Goal: Task Accomplishment & Management: Manage account settings

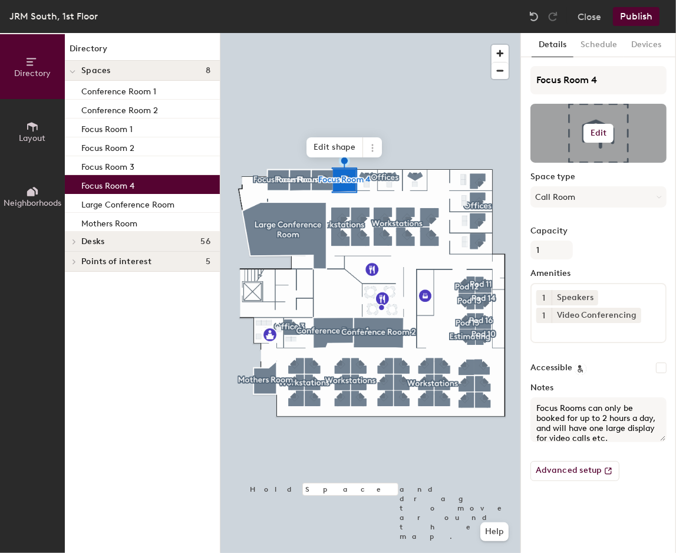
click at [599, 150] on div at bounding box center [598, 133] width 136 height 59
click at [598, 135] on h6 "Edit" at bounding box center [598, 132] width 16 height 9
click at [589, 164] on input "file" at bounding box center [607, 167] width 135 height 18
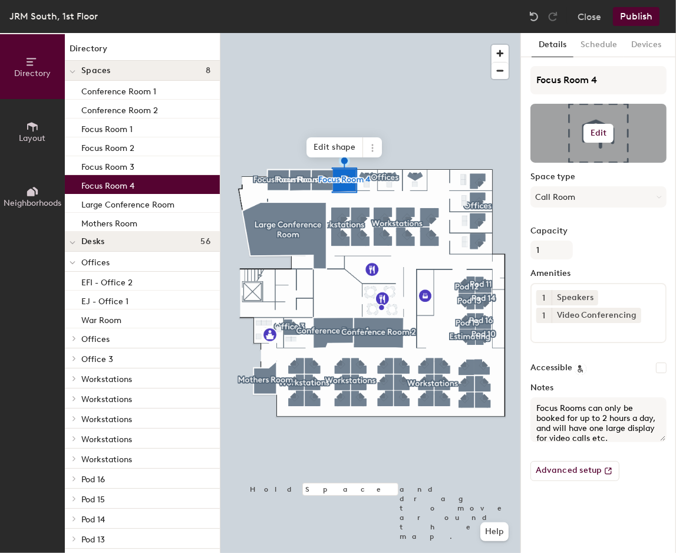
click at [604, 135] on h6 "Edit" at bounding box center [598, 132] width 16 height 9
click at [579, 162] on input "file" at bounding box center [607, 167] width 135 height 18
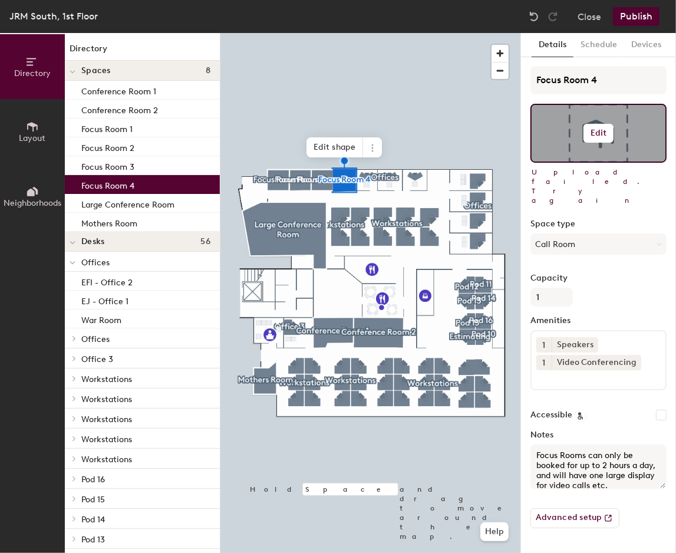
click at [594, 128] on h6 "Edit" at bounding box center [598, 132] width 16 height 9
click at [576, 161] on input "file" at bounding box center [607, 167] width 135 height 18
click at [576, 162] on input "file" at bounding box center [607, 167] width 135 height 18
click at [557, 162] on input "file" at bounding box center [607, 167] width 135 height 18
click at [577, 162] on input "file" at bounding box center [607, 167] width 135 height 18
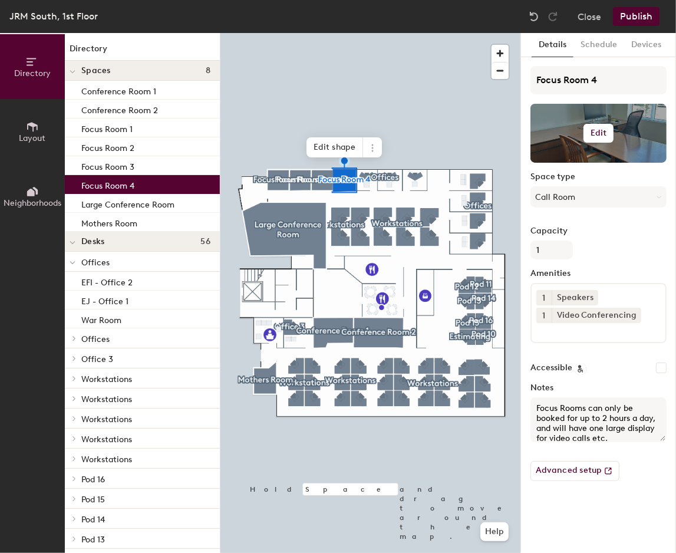
click at [643, 148] on div at bounding box center [598, 133] width 136 height 59
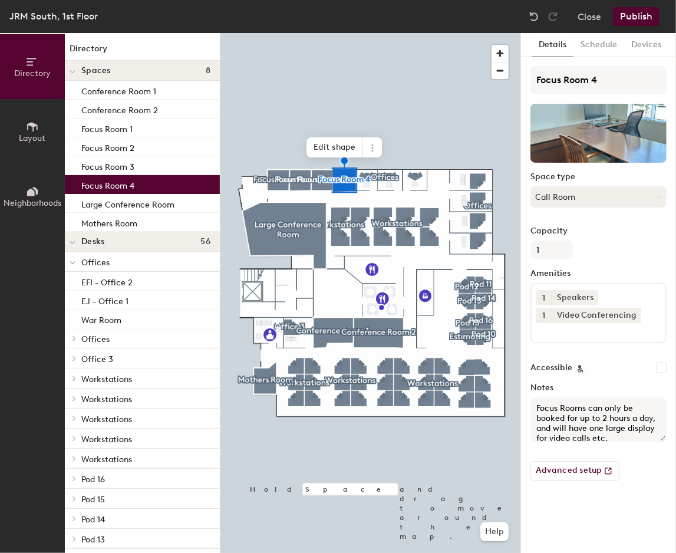
click at [581, 199] on button "Call Room" at bounding box center [598, 196] width 136 height 21
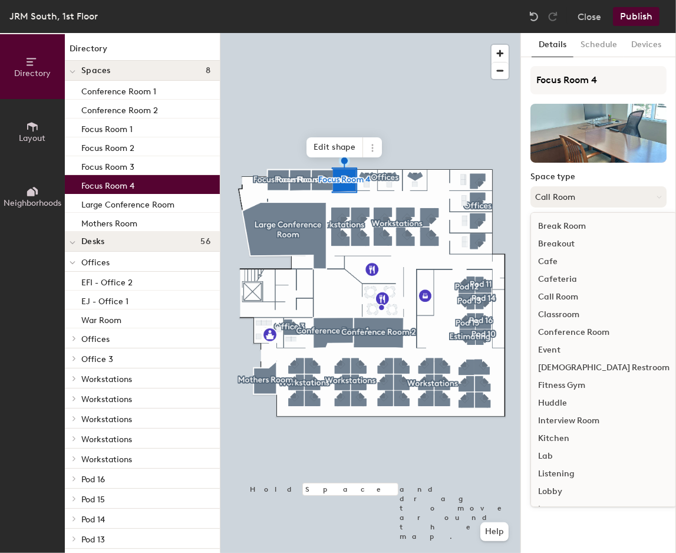
click at [530, 190] on button "Call Room" at bounding box center [598, 196] width 136 height 21
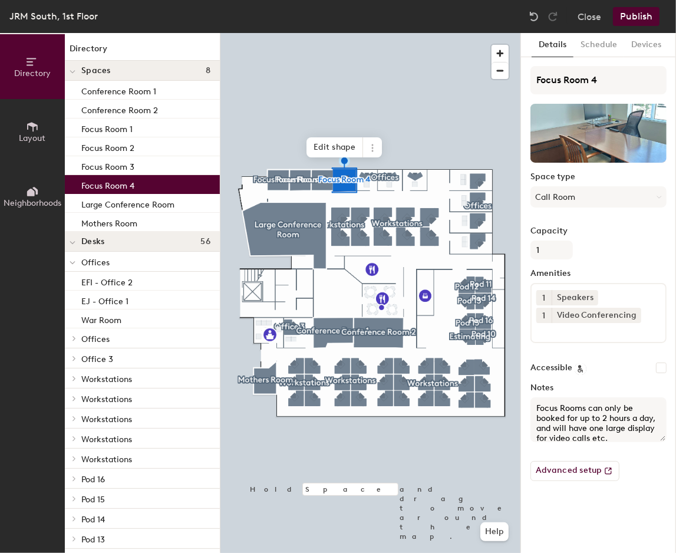
click at [318, 33] on div at bounding box center [370, 33] width 300 height 0
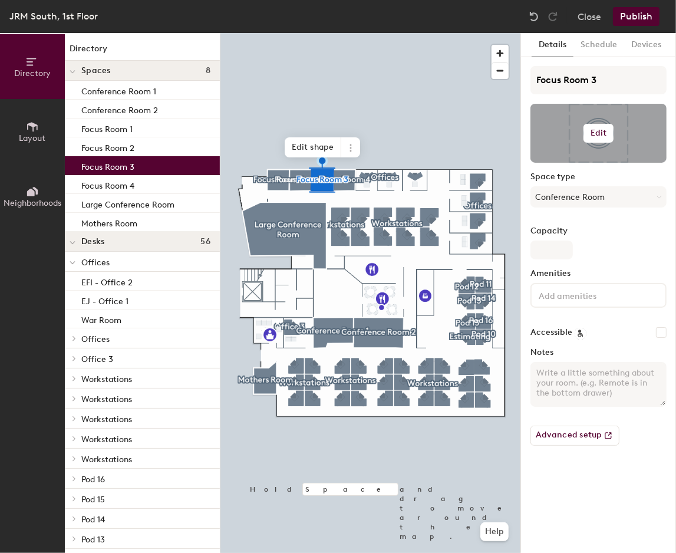
click at [594, 133] on h6 "Edit" at bounding box center [598, 132] width 16 height 9
click at [560, 162] on input "file" at bounding box center [607, 167] width 135 height 18
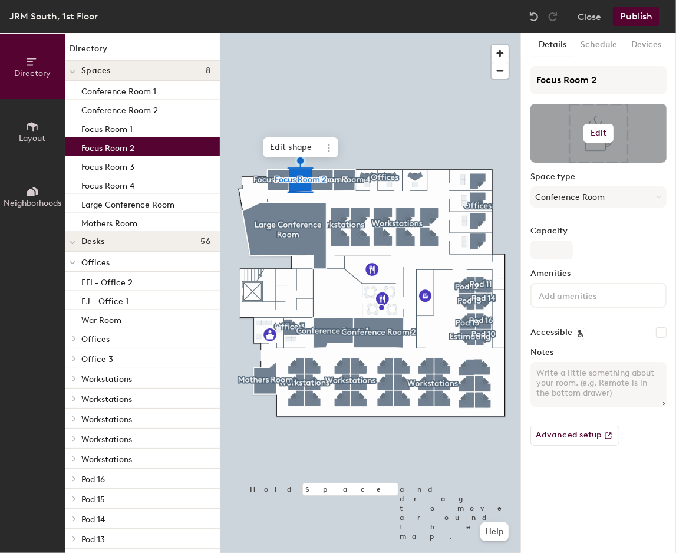
click at [594, 130] on h6 "Edit" at bounding box center [598, 132] width 16 height 9
click at [585, 166] on input "file" at bounding box center [607, 167] width 135 height 18
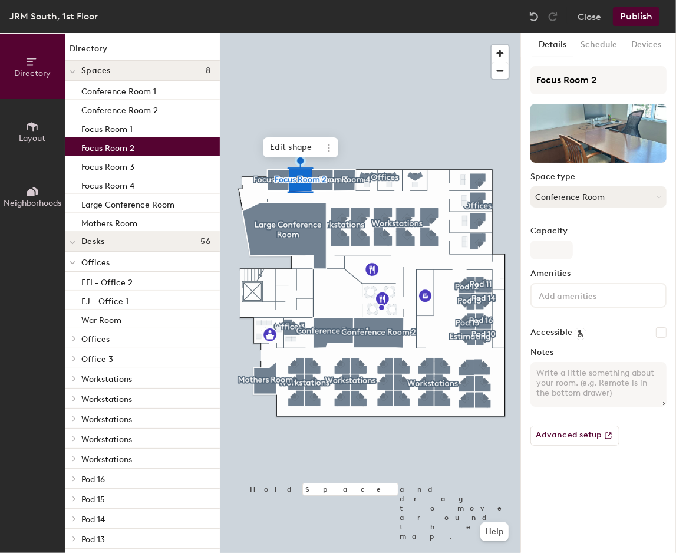
click at [567, 194] on button "Conference Room" at bounding box center [598, 196] width 136 height 21
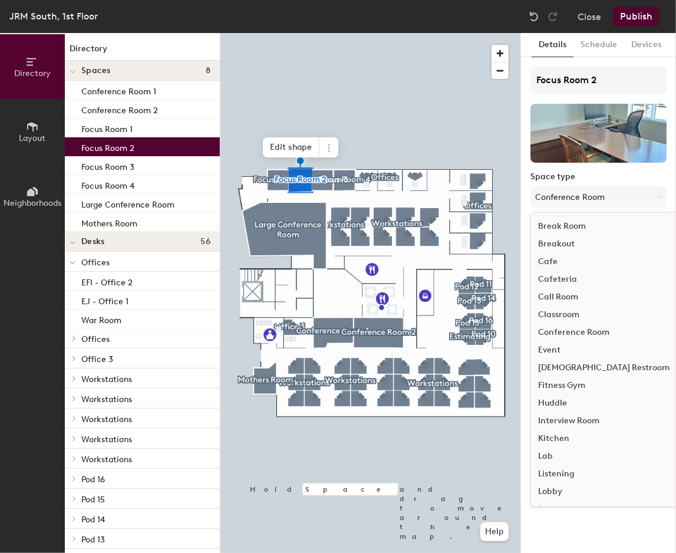
click at [574, 299] on div "Call Room" at bounding box center [604, 297] width 146 height 18
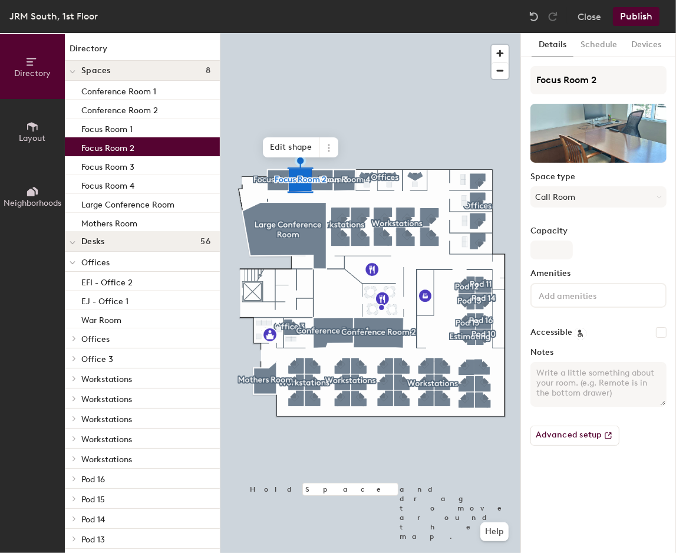
click at [325, 33] on div at bounding box center [370, 33] width 300 height 0
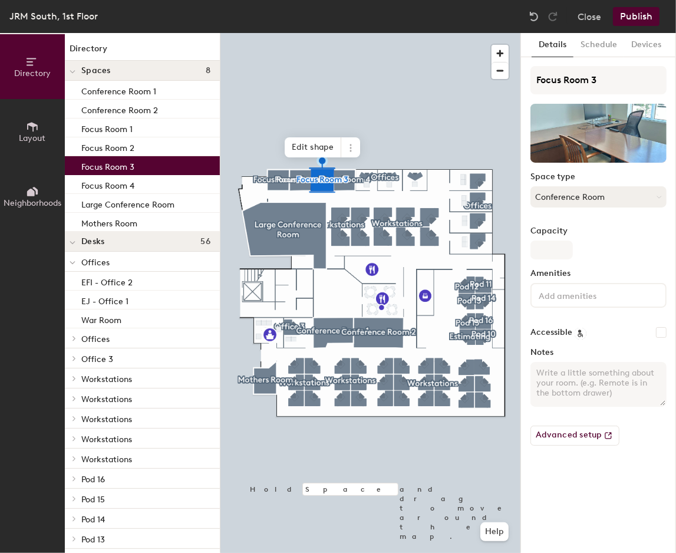
click at [551, 200] on button "Conference Room" at bounding box center [598, 196] width 136 height 21
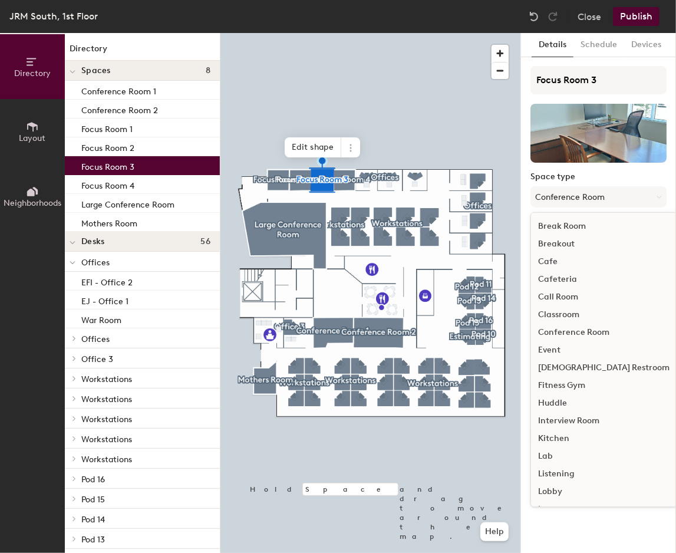
click at [562, 291] on div "Call Room" at bounding box center [604, 297] width 146 height 18
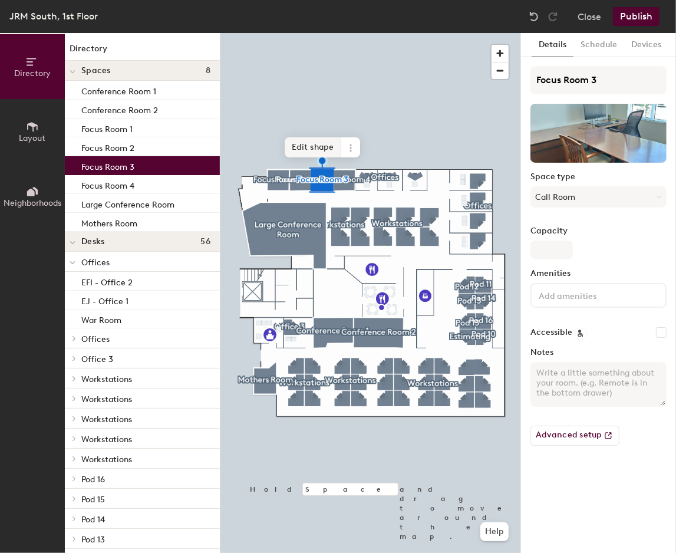
click at [349, 33] on div at bounding box center [370, 33] width 300 height 0
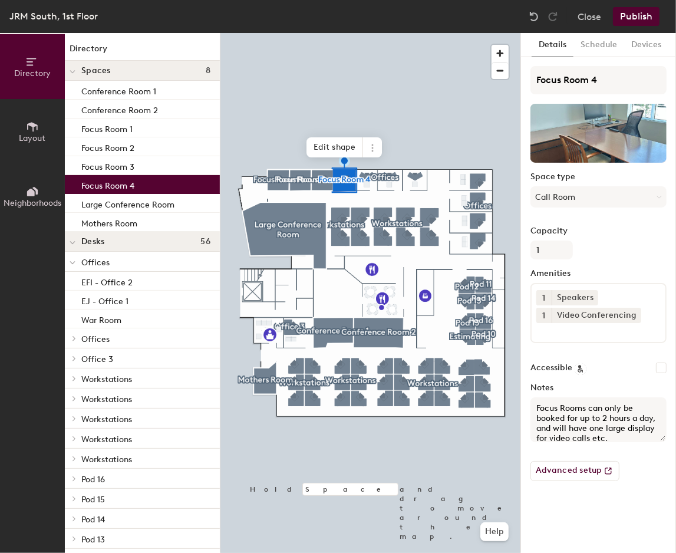
drag, startPoint x: 640, startPoint y: 437, endPoint x: 520, endPoint y: 394, distance: 127.3
click at [520, 394] on div "Details Schedule Devices Focus Room 4 Space type Call Room Capacity 1 Amenities…" at bounding box center [598, 293] width 156 height 520
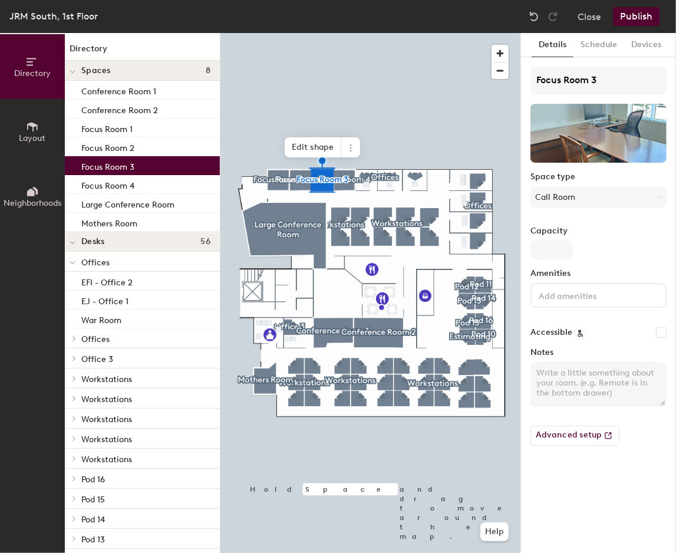
click at [590, 391] on textarea "Notes" at bounding box center [598, 384] width 136 height 45
paste textarea "Focus Rooms can only be booked for up to 2 hours a day, and will have one large…"
type textarea "Focus Rooms can only be booked for up to 2 hours a day, and will have one large…"
click at [301, 33] on div at bounding box center [370, 33] width 300 height 0
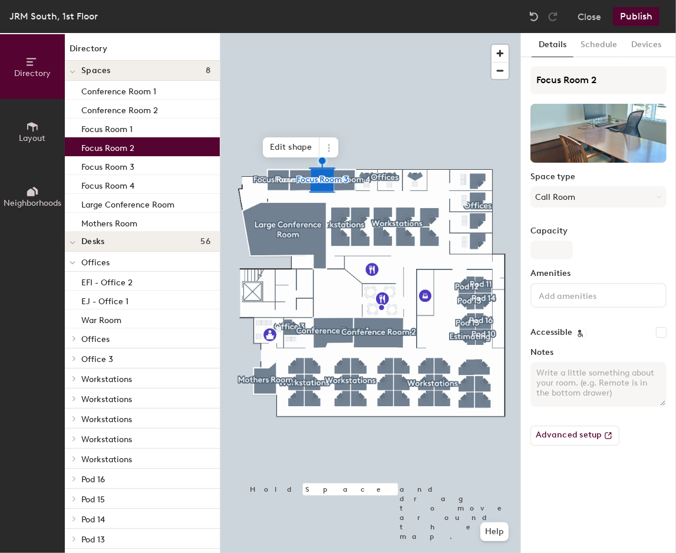
drag, startPoint x: 563, startPoint y: 361, endPoint x: 574, endPoint y: 385, distance: 26.1
click at [563, 362] on textarea "Notes" at bounding box center [598, 384] width 136 height 45
paste textarea "Focus Rooms can only be booked for up to 2 hours a day, and will have one large…"
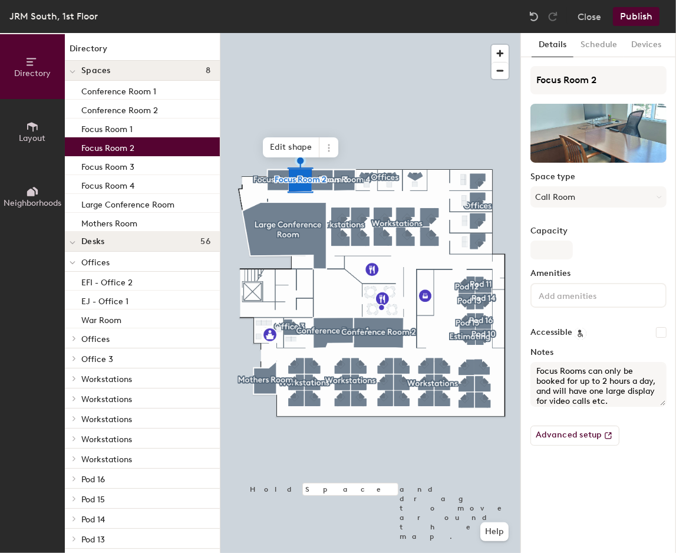
type textarea "Focus Rooms can only be booked for up to 2 hours a day, and will have one large…"
click at [279, 33] on div at bounding box center [370, 33] width 300 height 0
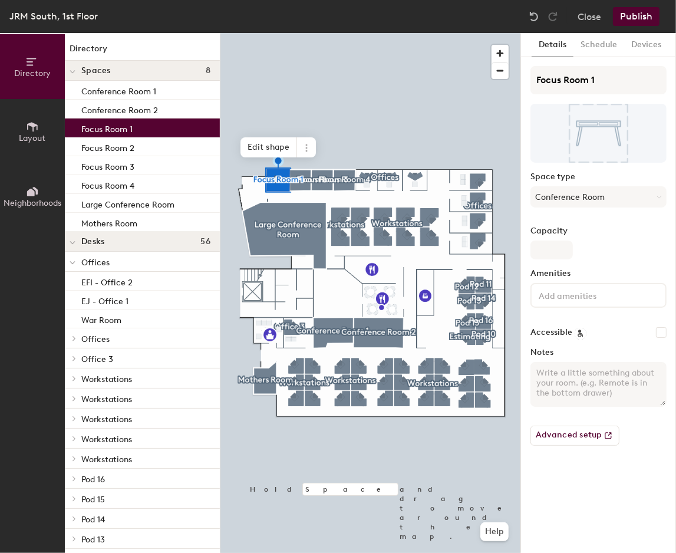
click at [573, 377] on textarea "Notes" at bounding box center [598, 384] width 136 height 45
paste textarea "Focus Rooms can only be booked for up to 2 hours a day, and will have one large…"
type textarea "Focus Rooms can only be booked for up to 2 hours a day, and will have one large…"
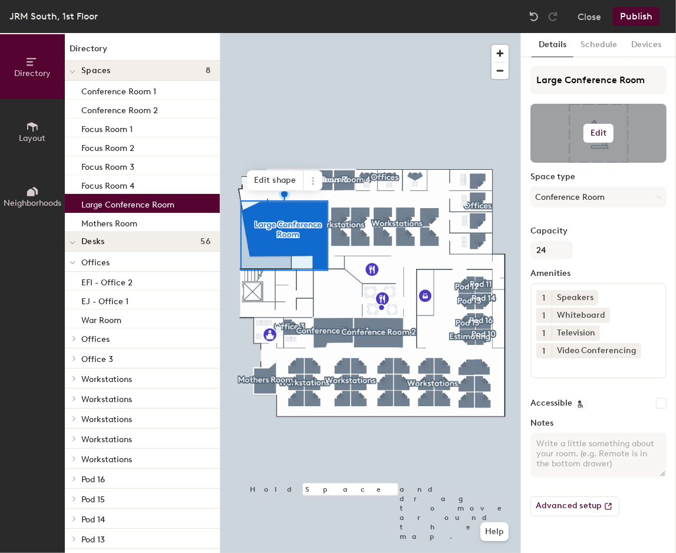
click at [593, 143] on div at bounding box center [598, 133] width 136 height 59
click at [595, 137] on h6 "Edit" at bounding box center [598, 132] width 16 height 9
click at [592, 163] on input "file" at bounding box center [607, 167] width 135 height 18
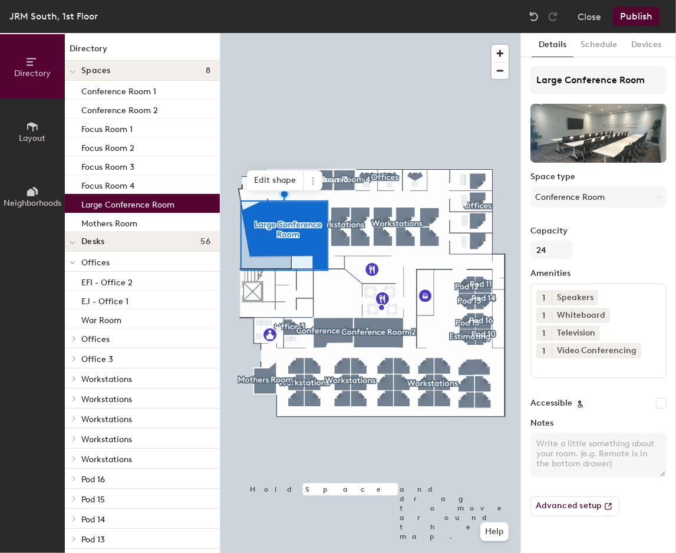
click at [609, 452] on textarea "Notes" at bounding box center [598, 454] width 136 height 45
type textarea "p"
type textarea "t"
type textarea "This room should only be booked if there are 10+ people who will physically att…"
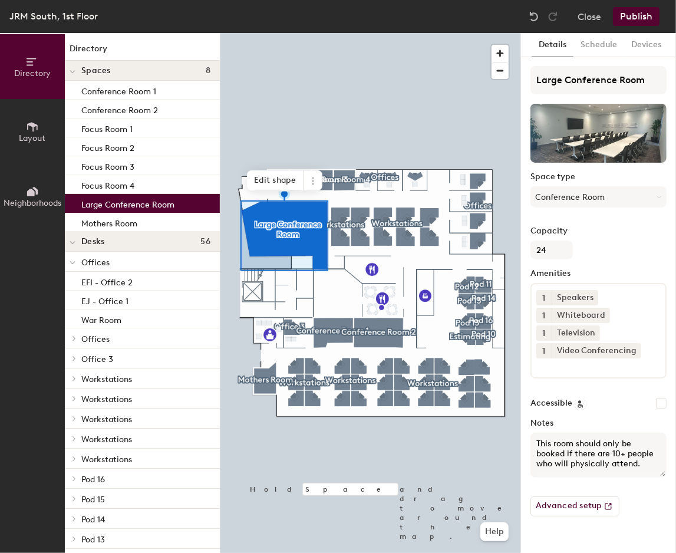
click at [645, 14] on button "Publish" at bounding box center [636, 16] width 47 height 19
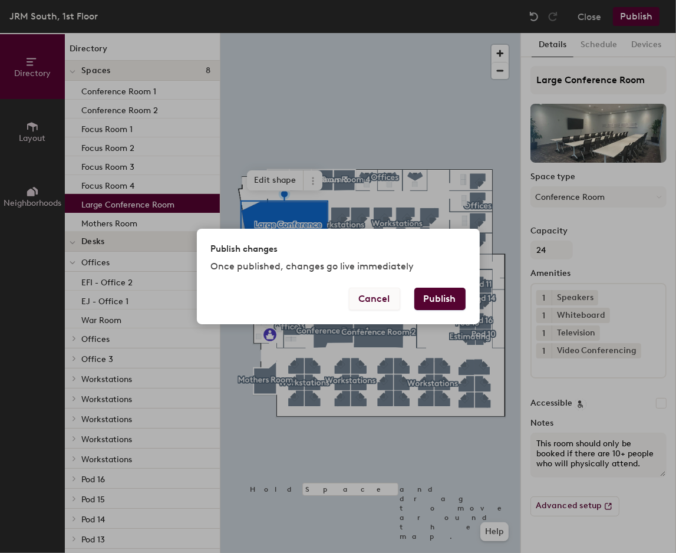
click at [391, 295] on button "Cancel" at bounding box center [374, 298] width 51 height 22
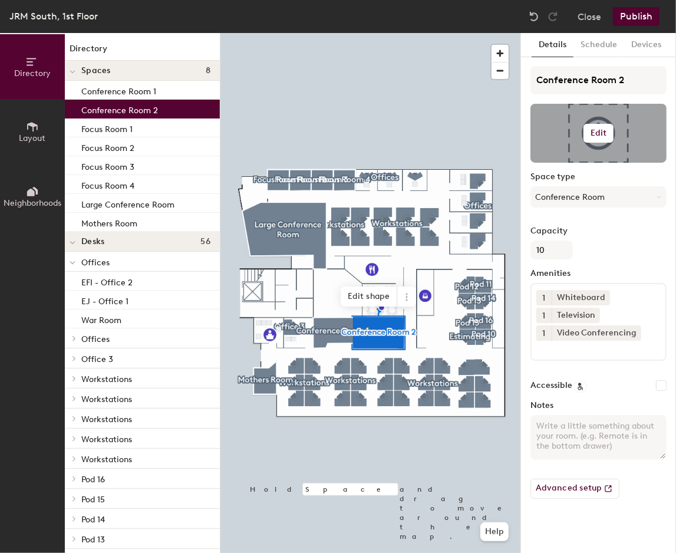
click at [593, 130] on h6 "Edit" at bounding box center [598, 132] width 16 height 9
click at [583, 161] on input "file" at bounding box center [607, 167] width 135 height 18
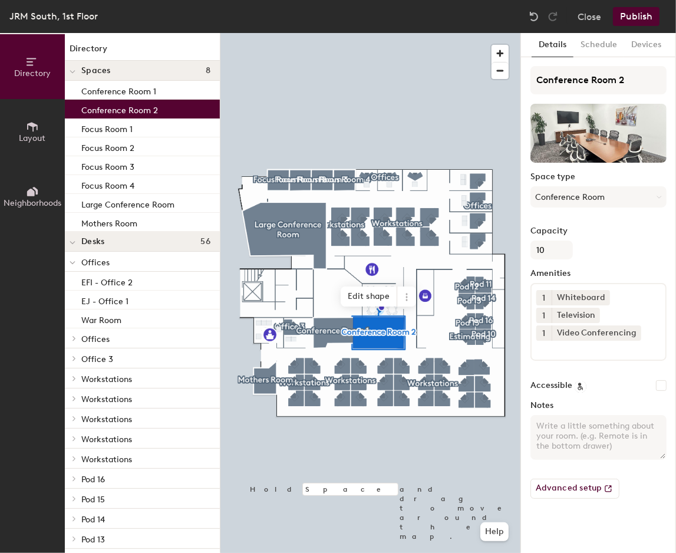
click at [637, 15] on button "Publish" at bounding box center [636, 16] width 47 height 19
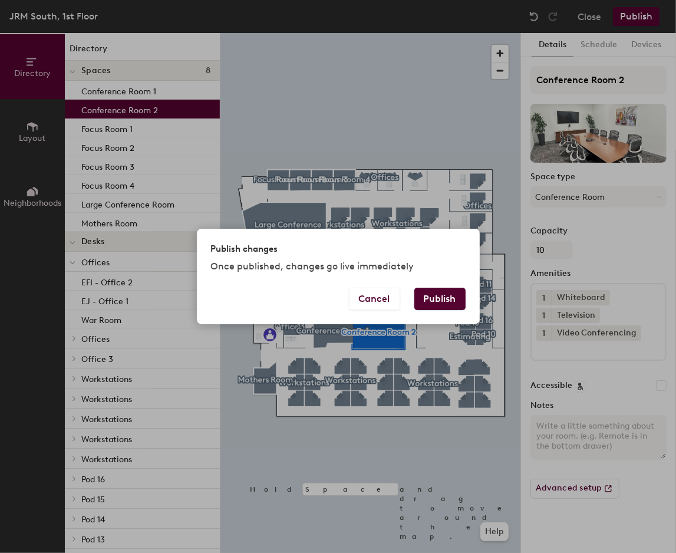
click at [435, 299] on button "Publish" at bounding box center [439, 298] width 51 height 22
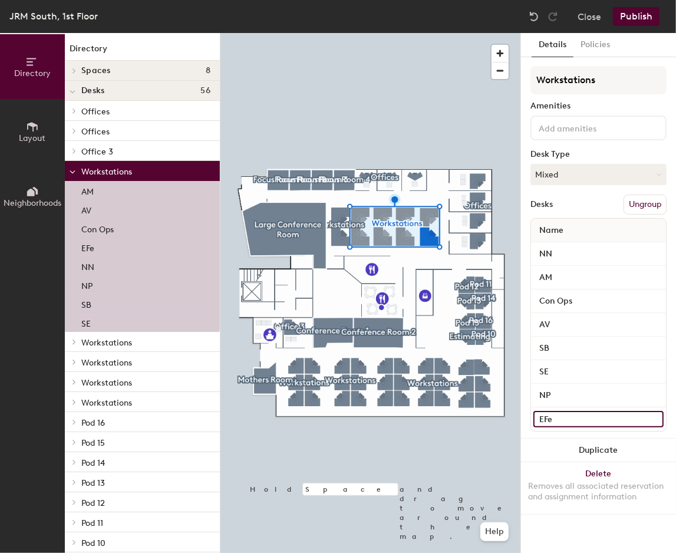
click at [516, 415] on div "Directory Layout Neighborhoods Directory Spaces 8 Conference Room 1 Conference …" at bounding box center [338, 293] width 676 height 520
type input "s"
type input "SL"
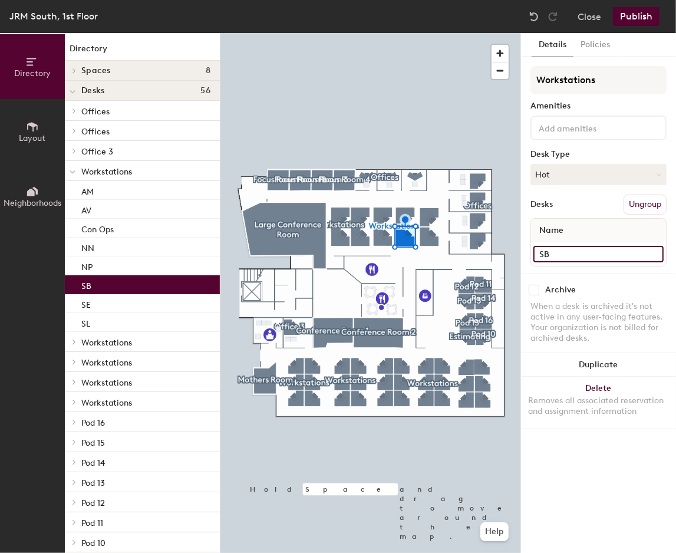
click at [558, 253] on input "SB" at bounding box center [598, 254] width 130 height 16
type input "b"
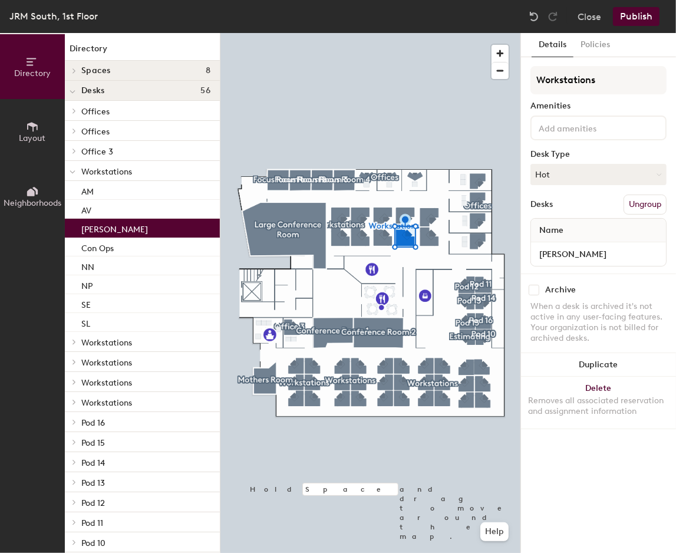
click at [378, 33] on div at bounding box center [370, 33] width 300 height 0
click at [575, 254] on input "Bob Bell" at bounding box center [598, 254] width 130 height 16
click at [576, 254] on input "Bob Bell" at bounding box center [598, 254] width 130 height 16
type input "BB"
click at [387, 33] on div at bounding box center [370, 33] width 300 height 0
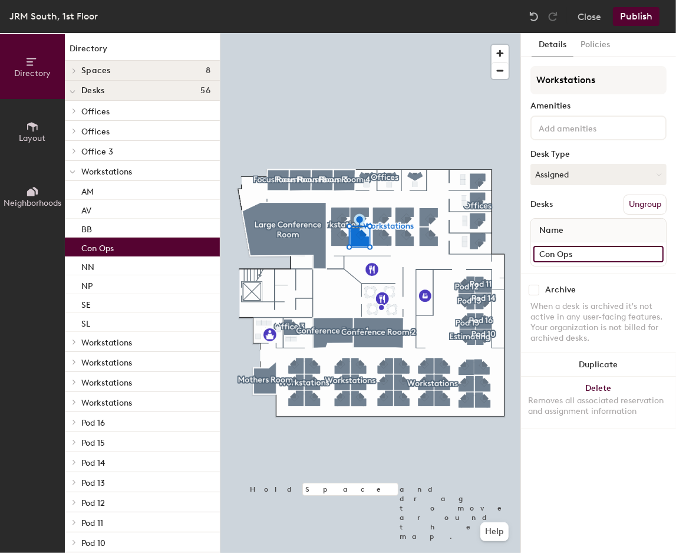
click at [574, 255] on input "Con Ops" at bounding box center [598, 254] width 130 height 16
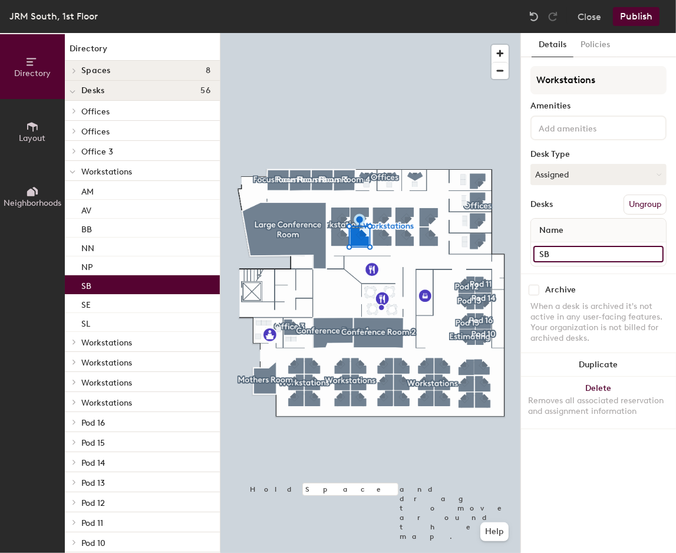
type input "SB"
click at [341, 33] on div at bounding box center [370, 33] width 300 height 0
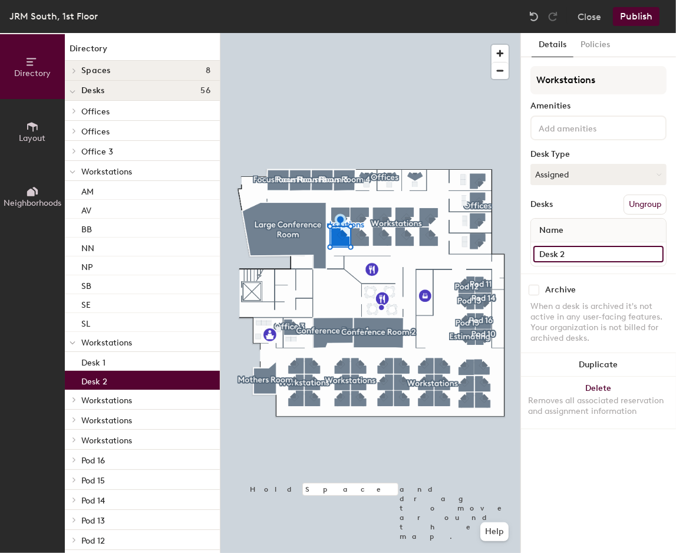
click at [574, 254] on input "Desk 2" at bounding box center [598, 254] width 130 height 16
type input "EF"
click at [428, 33] on div at bounding box center [370, 33] width 300 height 0
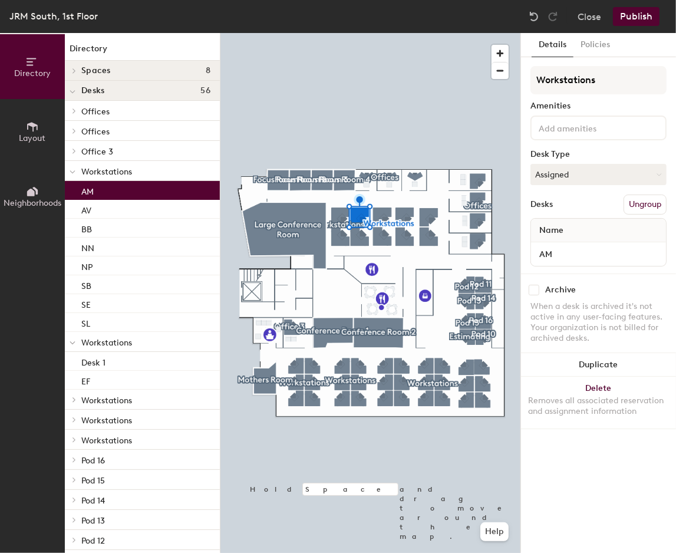
click at [341, 33] on div at bounding box center [370, 33] width 300 height 0
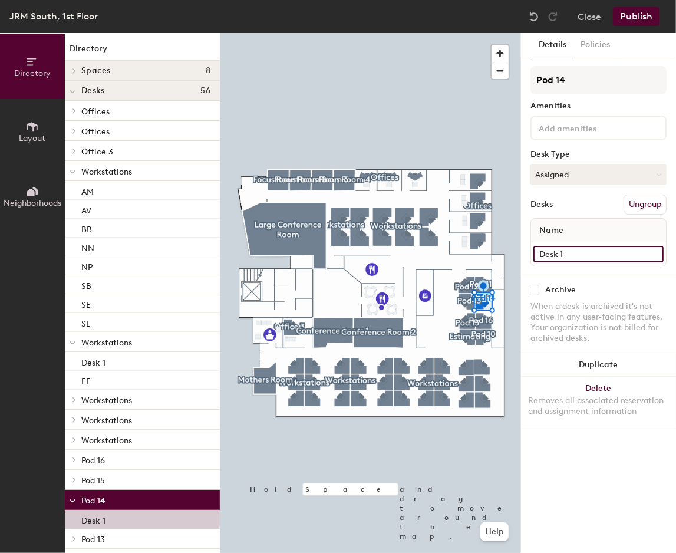
click at [572, 255] on input "Desk 1" at bounding box center [598, 254] width 130 height 16
type input "h"
type input "HR"
click at [624, 279] on div "Archive When a desk is archived it's not active in any user-facing features. Yo…" at bounding box center [598, 315] width 155 height 84
click at [39, 140] on span "Layout" at bounding box center [32, 138] width 27 height 10
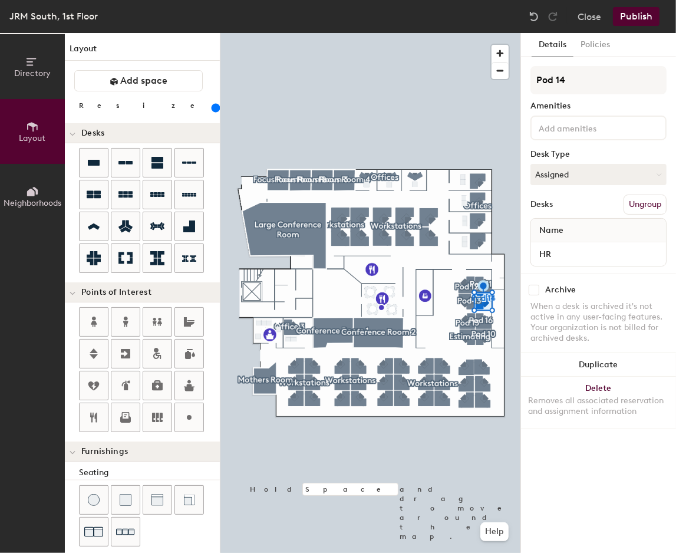
click at [18, 178] on button "Neighborhoods" at bounding box center [32, 196] width 65 height 65
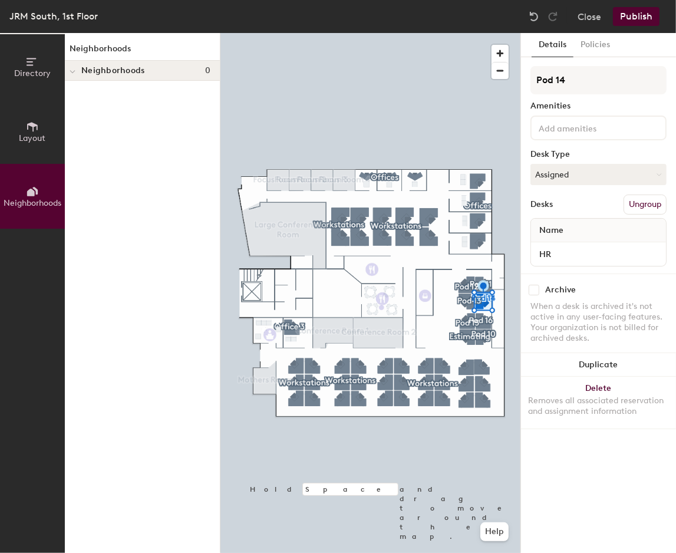
click at [34, 61] on icon at bounding box center [32, 61] width 13 height 13
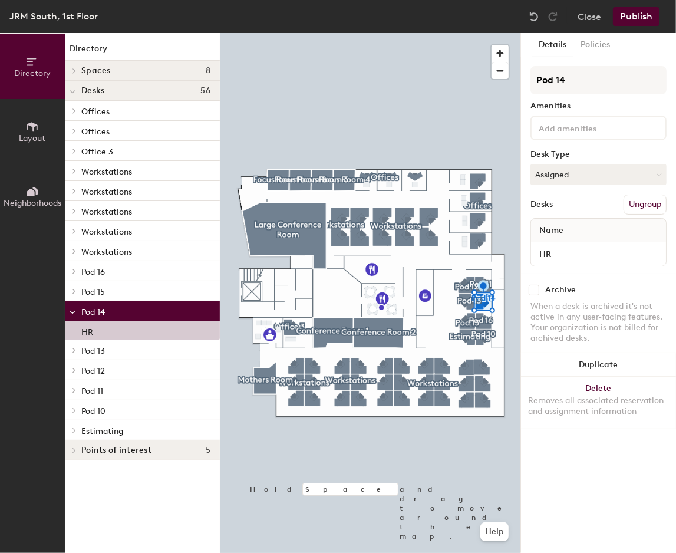
click at [652, 16] on button "Publish" at bounding box center [636, 16] width 47 height 19
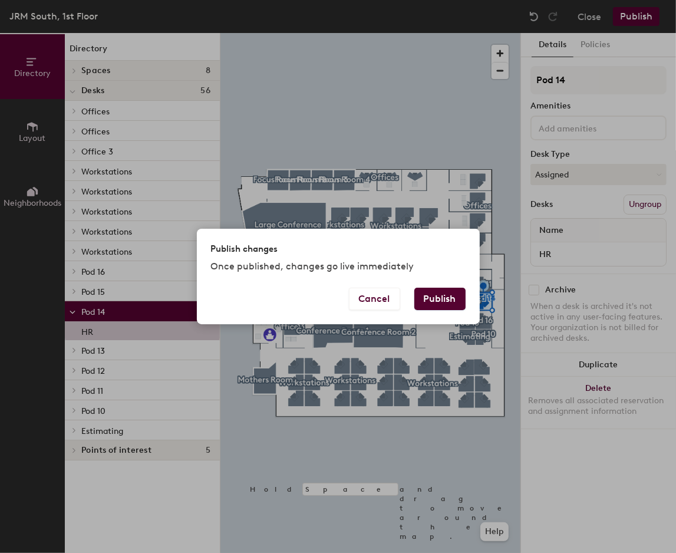
click at [427, 295] on button "Publish" at bounding box center [439, 298] width 51 height 22
